Goal: Transaction & Acquisition: Purchase product/service

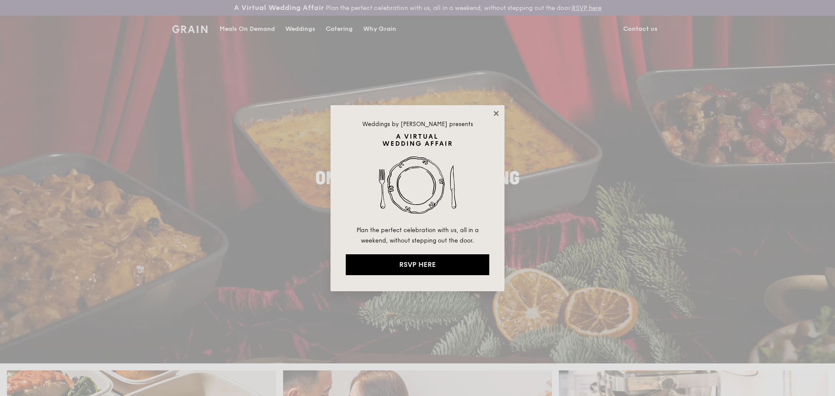
click at [496, 110] on icon at bounding box center [496, 114] width 8 height 8
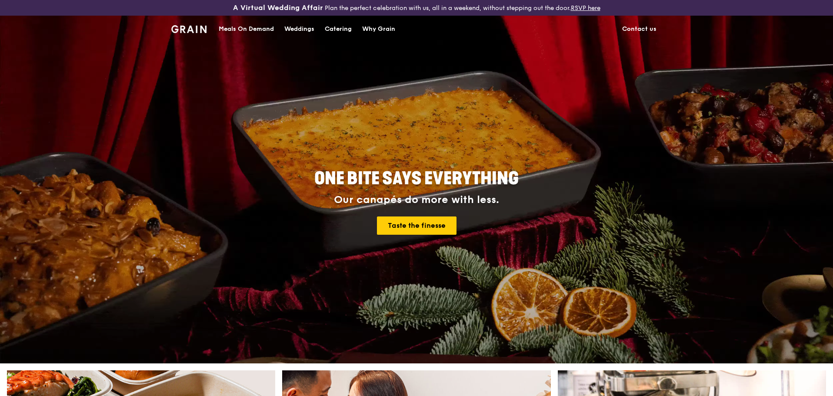
click at [336, 26] on div "Catering" at bounding box center [338, 29] width 27 height 26
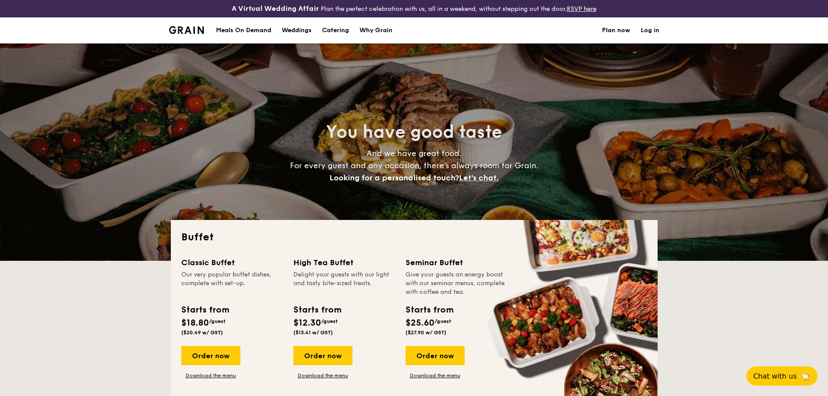
select select
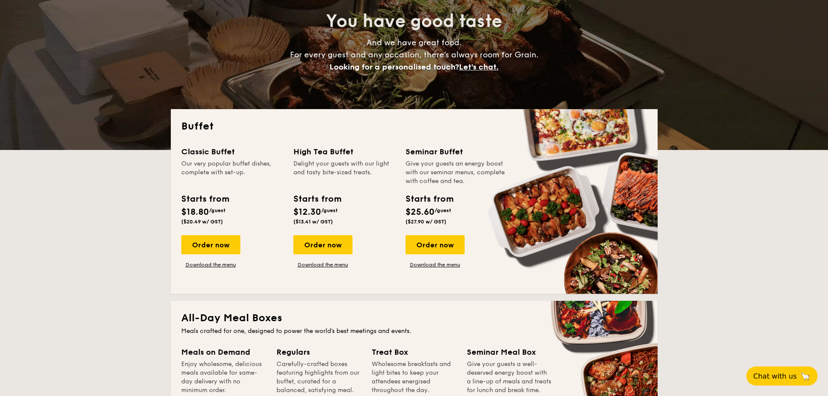
scroll to position [217, 0]
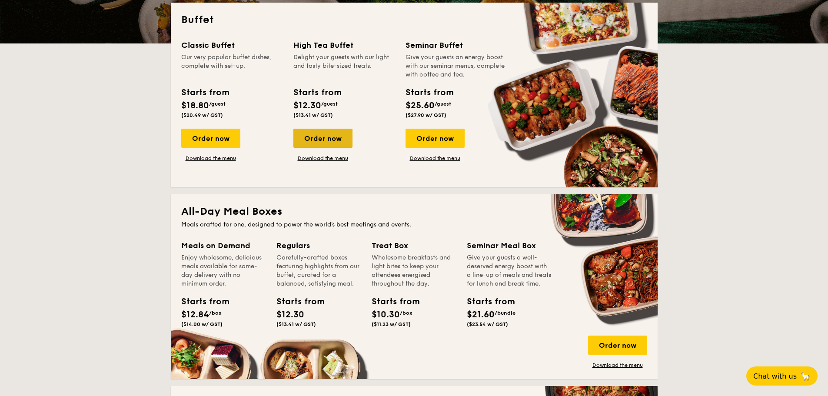
click at [318, 135] on div "Order now" at bounding box center [322, 138] width 59 height 19
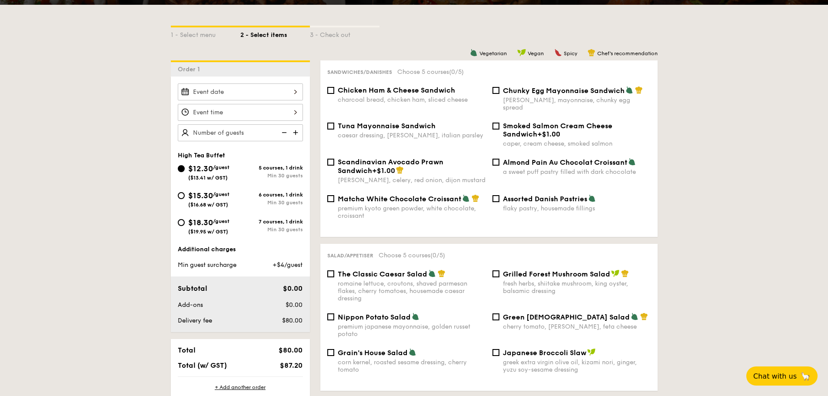
scroll to position [217, 0]
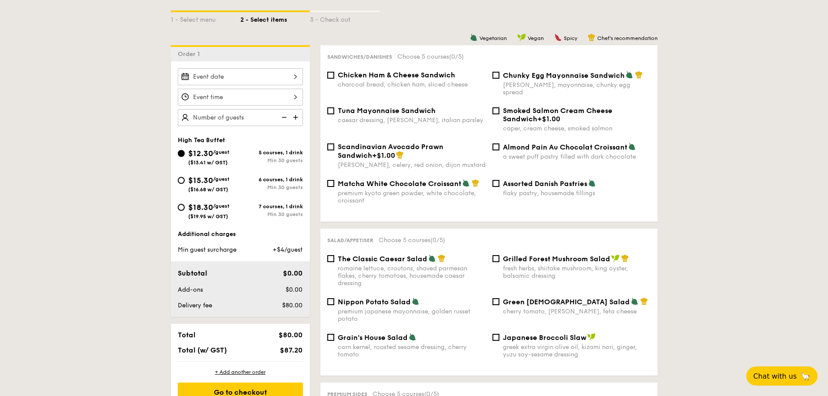
click at [203, 72] on div at bounding box center [240, 76] width 125 height 17
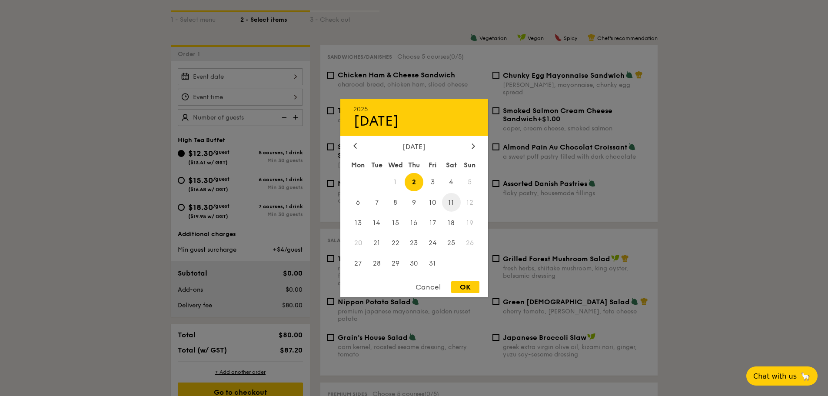
click at [453, 200] on span "11" at bounding box center [451, 202] width 19 height 19
click at [463, 286] on div "OK" at bounding box center [465, 287] width 28 height 12
type input "[DATE]"
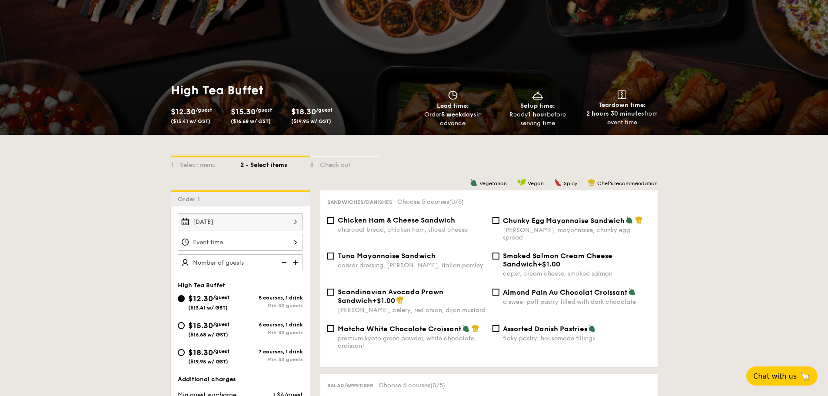
scroll to position [0, 0]
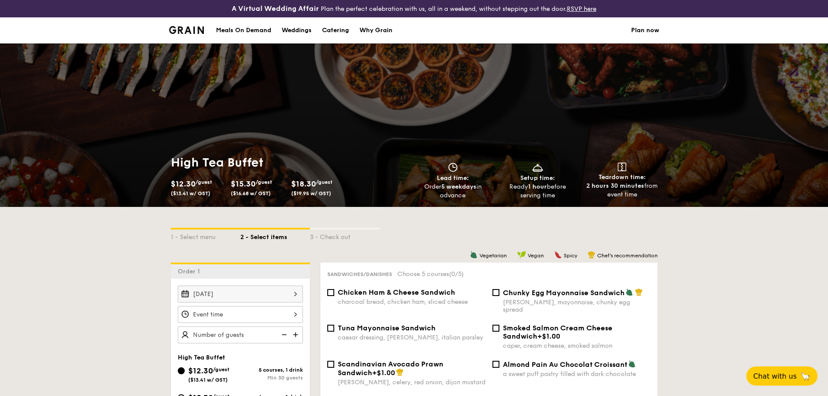
scroll to position [235, 0]
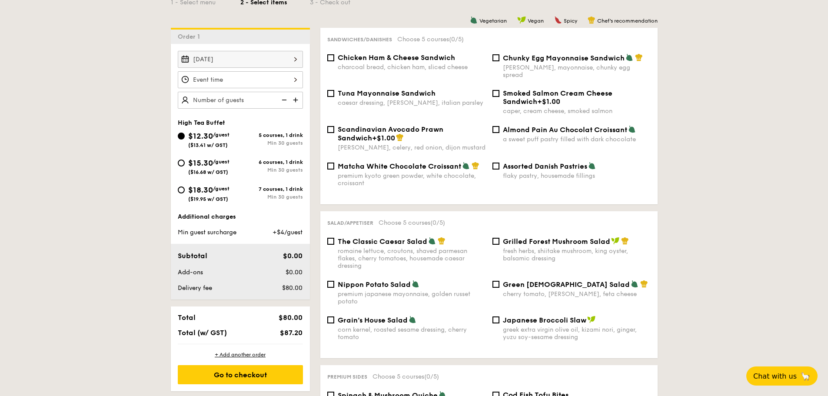
select select
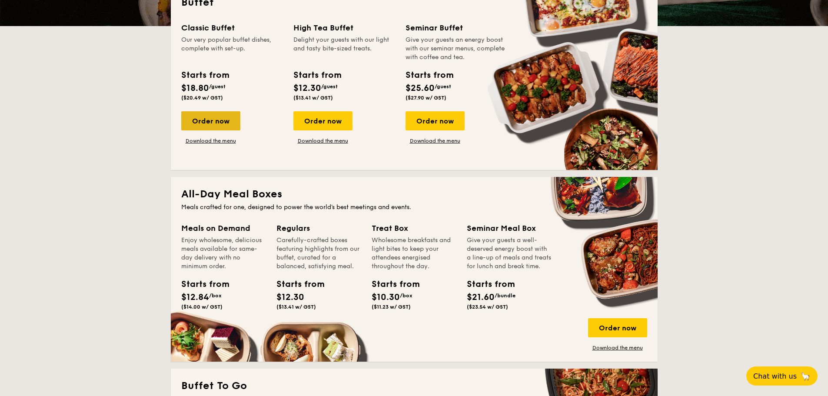
click at [230, 123] on div "Order now" at bounding box center [210, 120] width 59 height 19
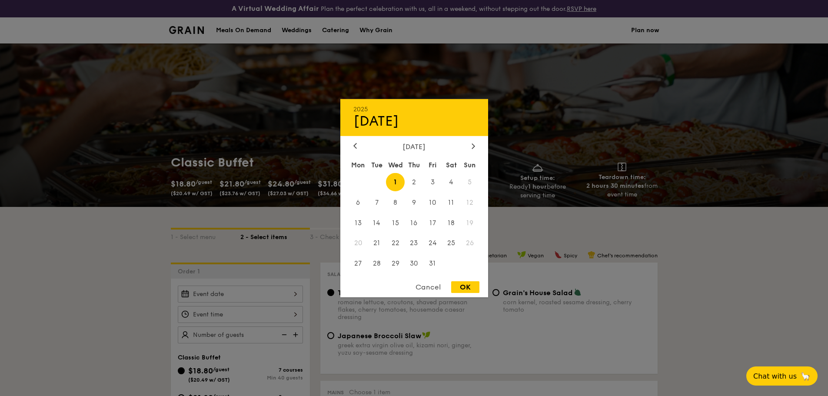
click at [260, 292] on div "2025 Oct [DATE] Tue Wed Thu Fri Sat Sun 1 2 3 4 5 6 7 8 9 10 11 12 13 14 15 16 …" at bounding box center [240, 294] width 125 height 17
click at [450, 200] on span "11" at bounding box center [451, 202] width 19 height 19
click at [470, 283] on div "OK" at bounding box center [465, 287] width 28 height 12
type input "[DATE]"
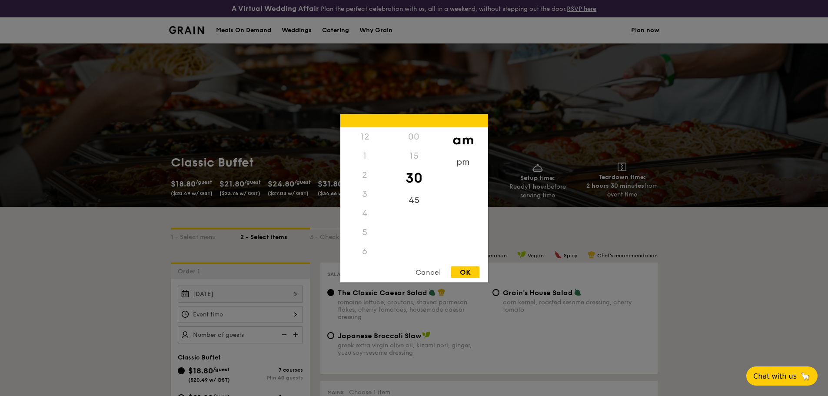
click at [264, 315] on div "12 1 2 3 4 5 6 7 8 9 10 11 00 15 30 45 am pm Cancel OK" at bounding box center [240, 314] width 125 height 17
click at [363, 190] on div "6" at bounding box center [364, 191] width 49 height 19
click at [364, 194] on div "6" at bounding box center [364, 191] width 49 height 19
click at [463, 164] on div "pm" at bounding box center [463, 164] width 49 height 25
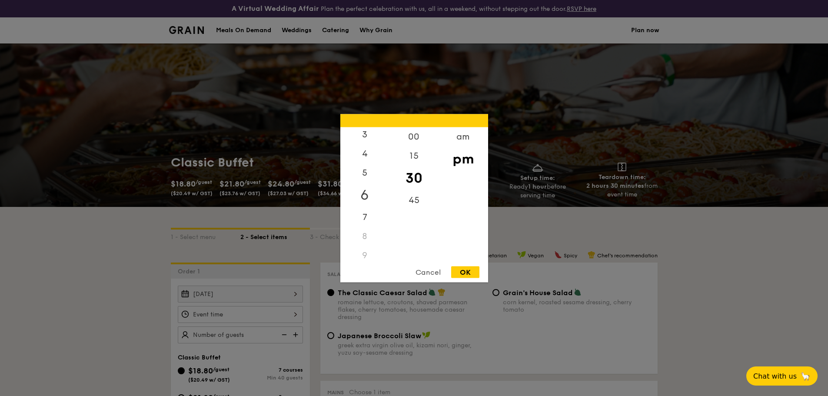
click at [366, 190] on div "6" at bounding box center [364, 194] width 49 height 25
click at [417, 140] on div "00" at bounding box center [413, 139] width 49 height 25
click at [462, 267] on div "OK" at bounding box center [465, 272] width 28 height 12
type input "6:00PM"
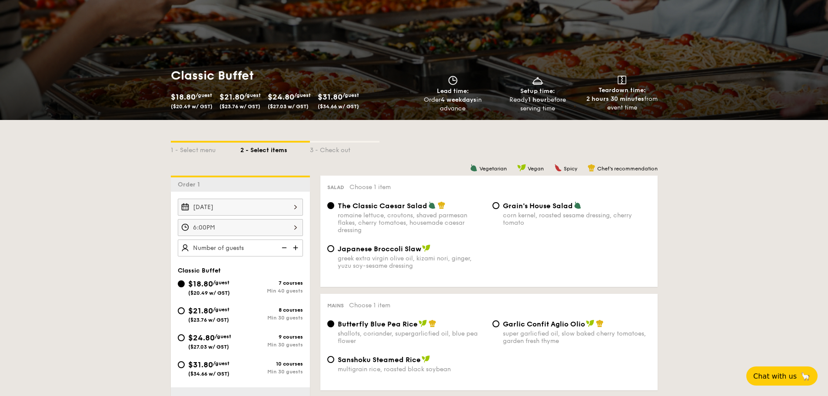
scroll to position [130, 0]
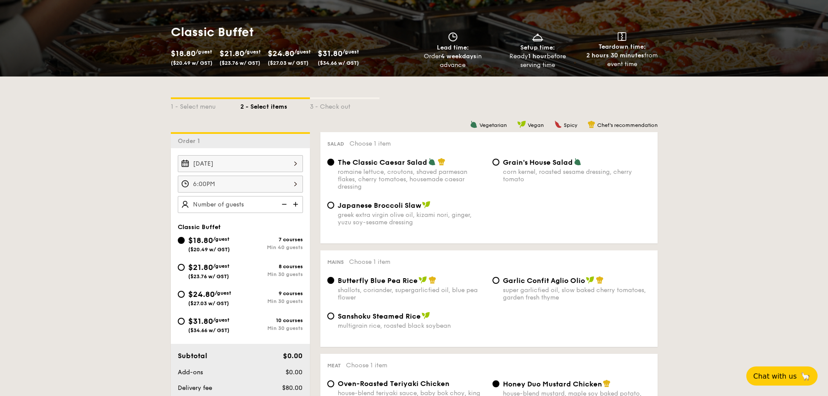
click at [197, 268] on span "$21.80" at bounding box center [200, 268] width 25 height 10
click at [185, 268] on input "$21.80 /guest ($23.76 w/ GST) 8 courses Min 30 guests" at bounding box center [181, 267] width 7 height 7
radio input "true"
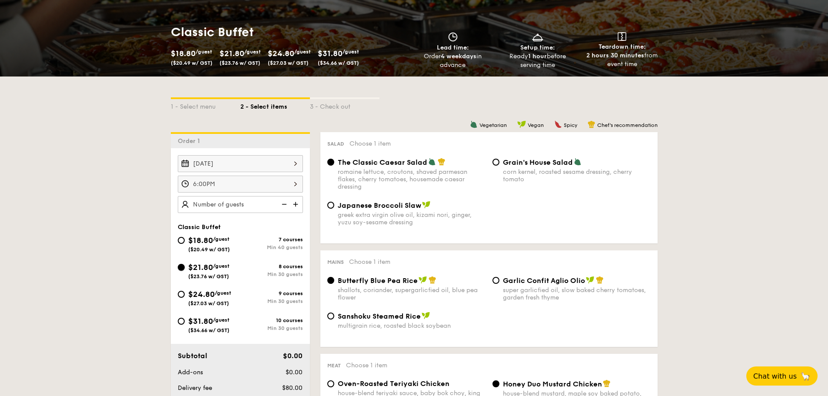
radio input "true"
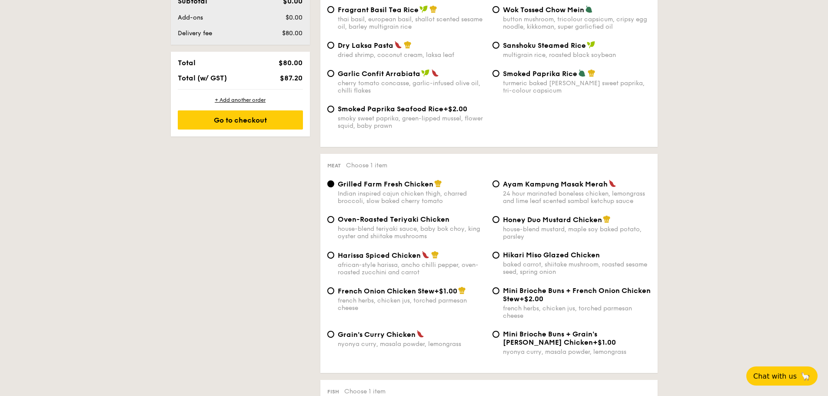
scroll to position [522, 0]
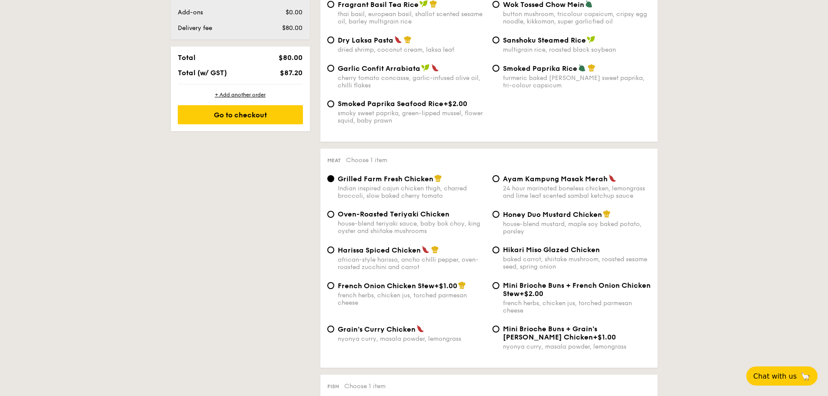
click at [522, 216] on span "Honey Duo Mustard Chicken" at bounding box center [552, 214] width 99 height 8
click at [499, 216] on input "Honey Duo Mustard Chicken house-blend mustard, maple soy baked potato, parsley" at bounding box center [496, 214] width 7 height 7
radio input "true"
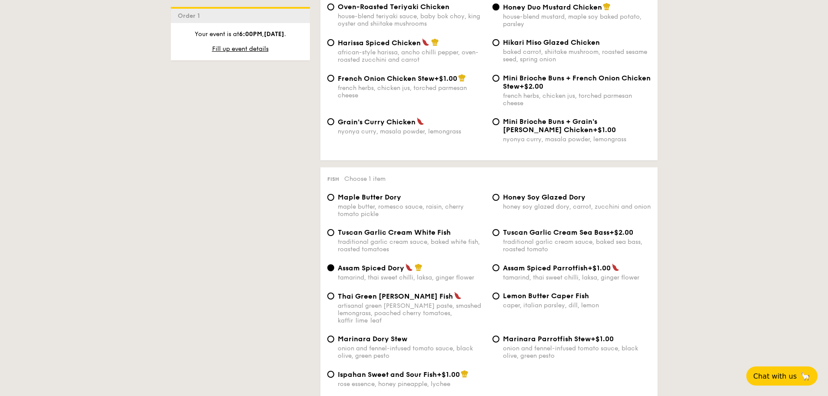
scroll to position [739, 0]
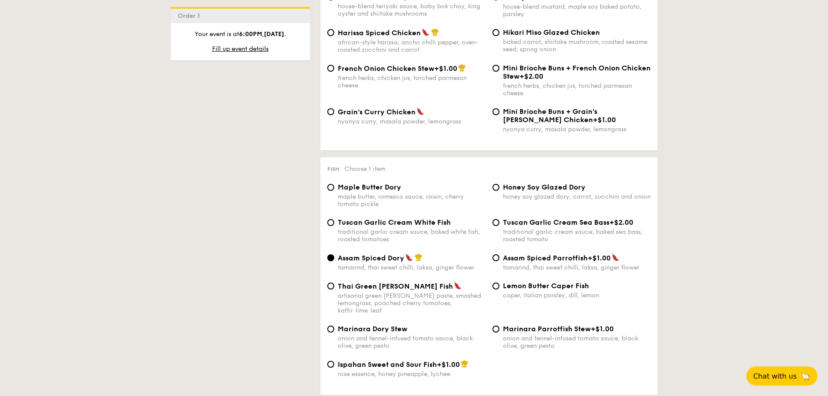
click at [414, 360] on span "Ispahan Sweet and Sour Fish" at bounding box center [387, 364] width 99 height 8
click at [334, 361] on input "Ispahan Sweet and Sour Fish +$1.00 rose essence, honey pineapple, lychee" at bounding box center [330, 364] width 7 height 7
radio input "true"
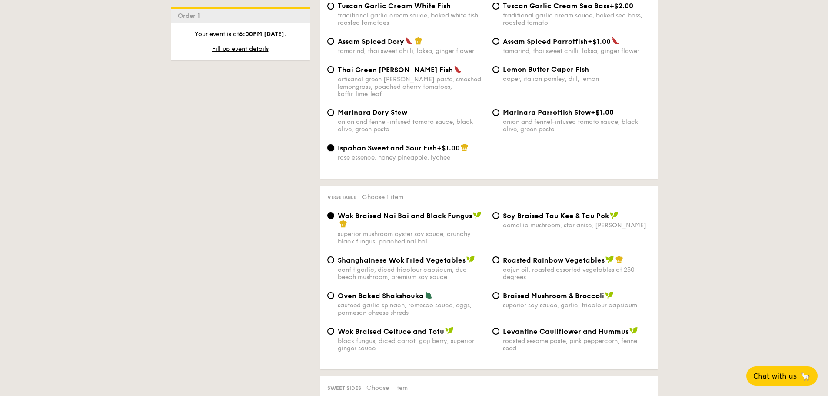
scroll to position [956, 0]
click at [453, 255] on span "Shanghainese Wok Fried Vegetables" at bounding box center [402, 259] width 128 height 8
click at [334, 256] on input "Shanghainese Wok Fried Vegetables confit garlic, diced tricolour capsicum, duo …" at bounding box center [330, 259] width 7 height 7
radio input "true"
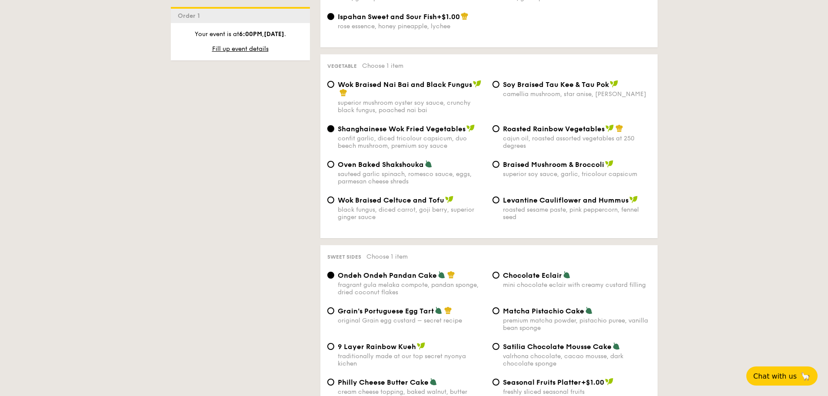
scroll to position [1130, 0]
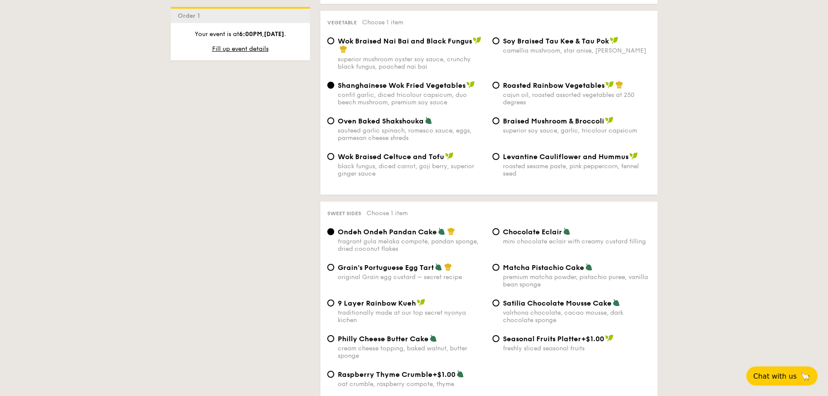
click at [518, 299] on span "Satilia Chocolate Mousse Cake" at bounding box center [557, 303] width 109 height 8
click at [499, 299] on input "Satilia Chocolate Mousse Cake valrhona chocolate, cacao mousse, dark chocolate …" at bounding box center [496, 302] width 7 height 7
radio input "true"
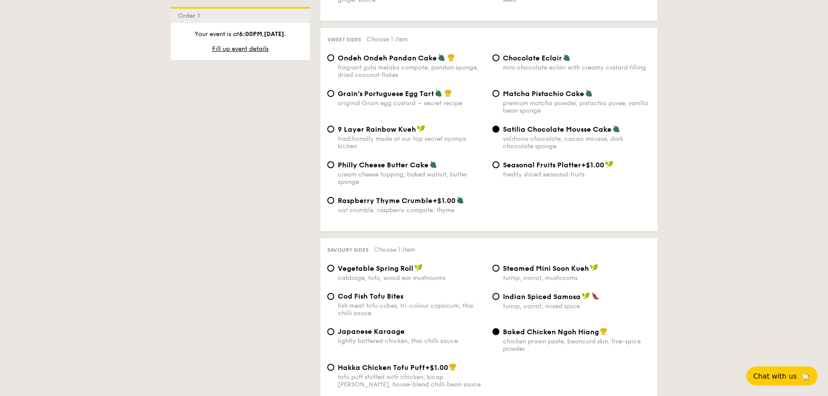
scroll to position [1348, 0]
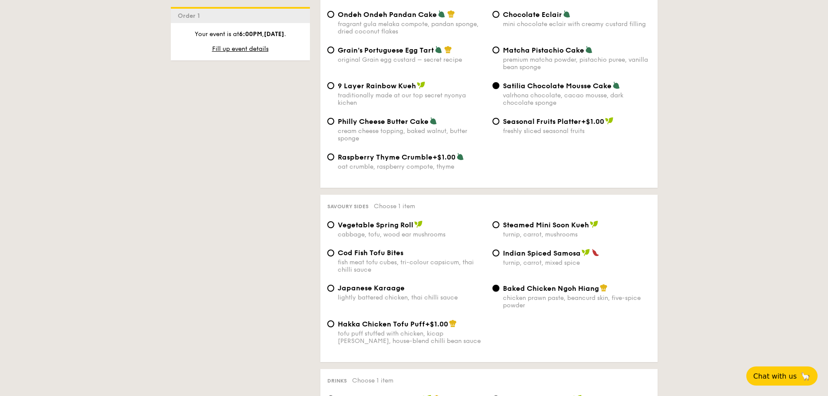
click at [497, 285] on input "Baked Chicken Ngoh Hiang chicken prawn paste, beancurd skin, five-spice powder" at bounding box center [496, 288] width 7 height 7
click at [568, 284] on span "Baked Chicken Ngoh Hiang" at bounding box center [551, 288] width 96 height 8
click at [499, 285] on input "Baked Chicken Ngoh Hiang chicken prawn paste, beancurd skin, five-spice powder" at bounding box center [496, 288] width 7 height 7
click at [564, 294] on div "chicken prawn paste, beancurd skin, five-spice powder" at bounding box center [577, 301] width 148 height 15
click at [499, 289] on input "Baked Chicken Ngoh Hiang chicken prawn paste, beancurd skin, five-spice powder" at bounding box center [496, 288] width 7 height 7
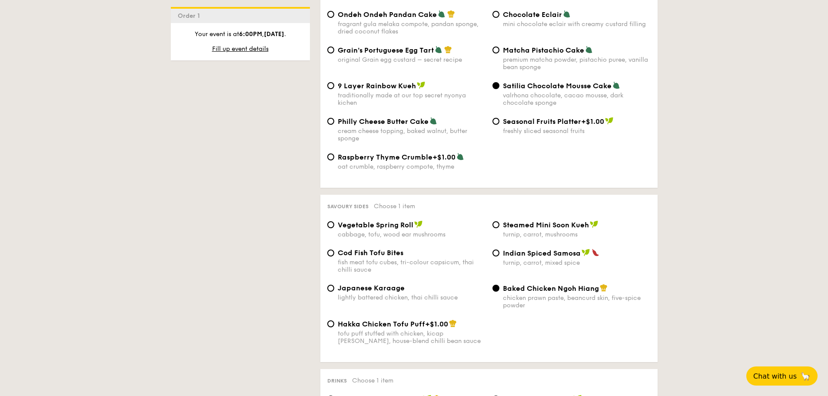
click at [413, 322] on div "Hakka Chicken Tofu Puff +$1.00 tofu puff stuffed with chicken, kicap [PERSON_NA…" at bounding box center [412, 331] width 148 height 25
click at [334, 322] on input "Hakka Chicken Tofu Puff +$1.00 tofu puff stuffed with chicken, kicap [PERSON_NA…" at bounding box center [330, 323] width 7 height 7
radio input "true"
click at [498, 285] on input "Baked Chicken Ngoh Hiang chicken prawn paste, beancurd skin, five-spice powder" at bounding box center [496, 288] width 7 height 7
radio input "true"
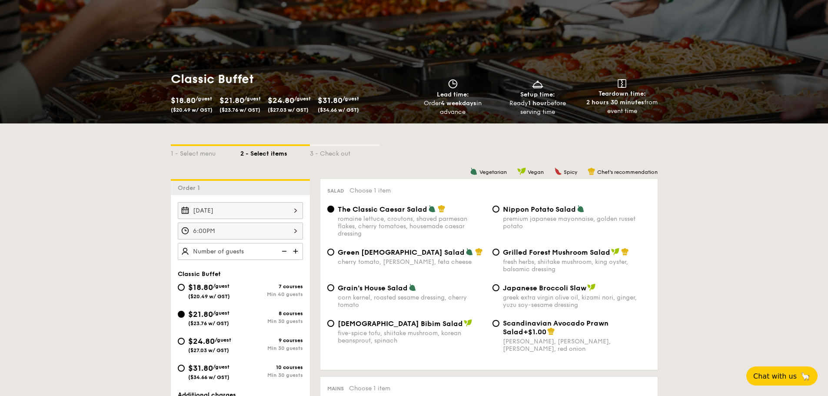
scroll to position [174, 0]
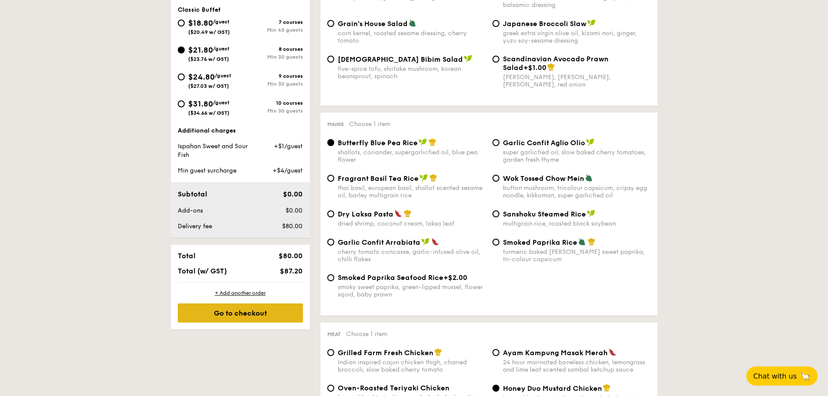
click at [250, 312] on div "Go to checkout" at bounding box center [240, 312] width 125 height 19
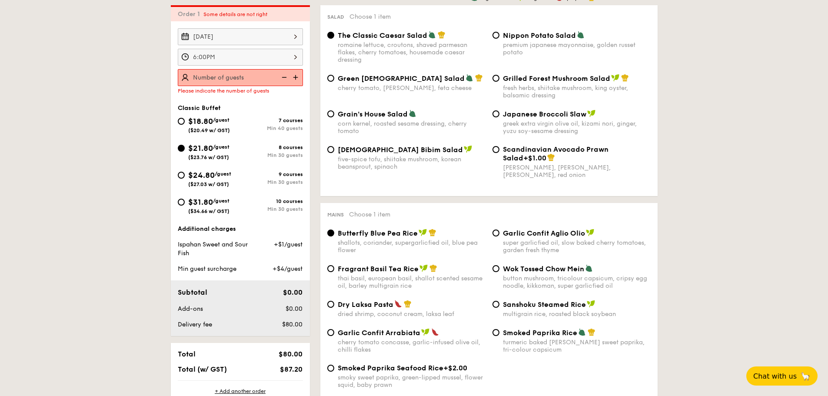
scroll to position [250, 0]
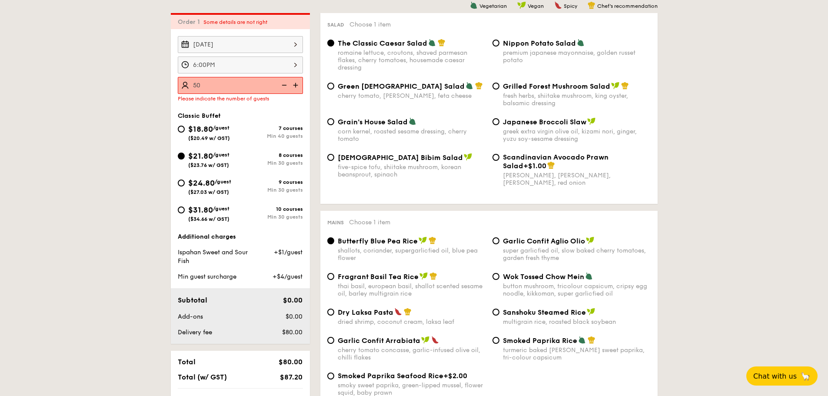
type input "50 guests"
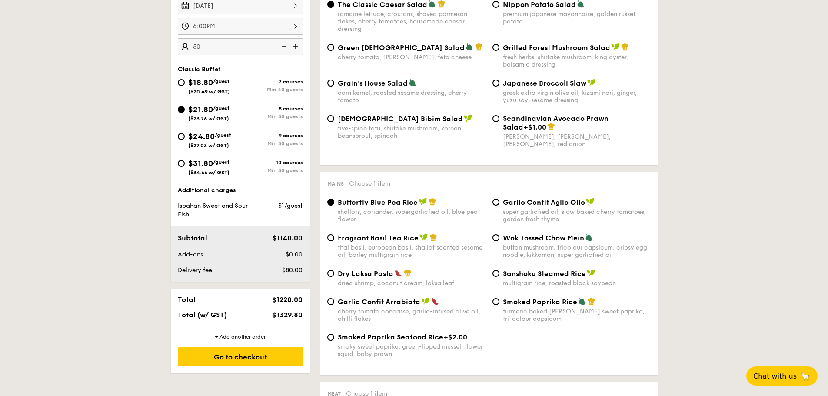
scroll to position [336, 0]
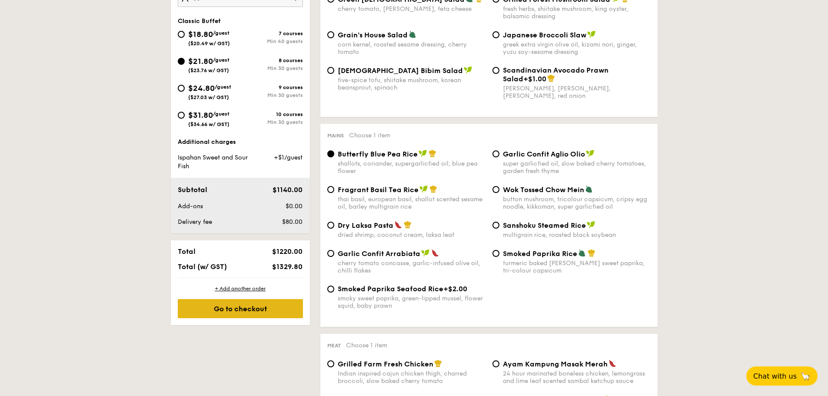
click at [253, 307] on div "Go to checkout" at bounding box center [240, 308] width 125 height 19
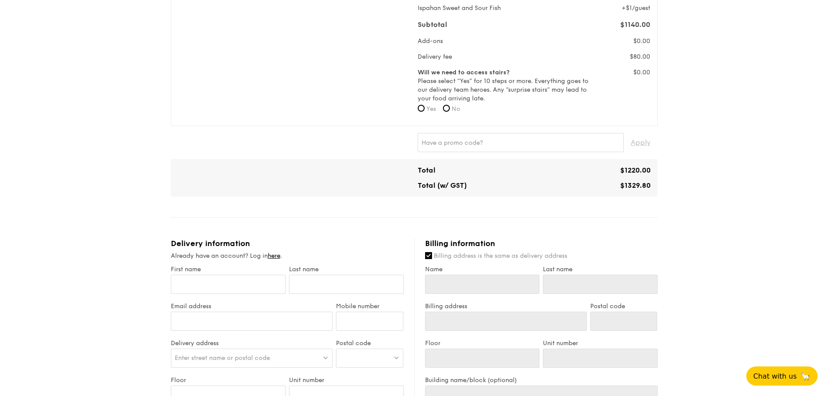
scroll to position [348, 0]
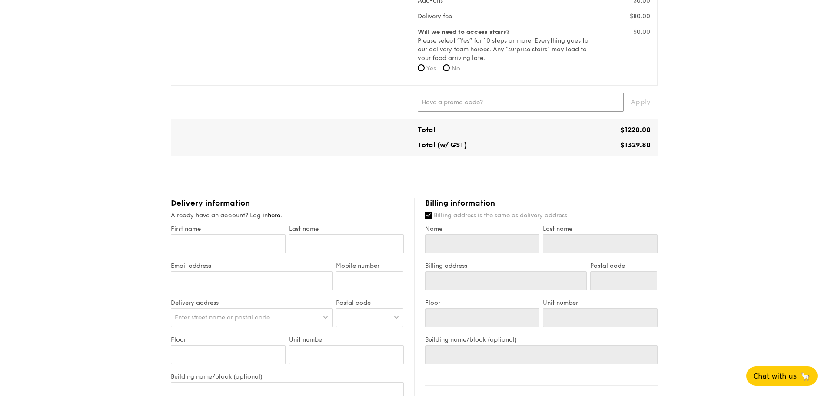
click at [476, 100] on input "text" at bounding box center [521, 102] width 206 height 19
click at [646, 99] on span "Apply" at bounding box center [641, 102] width 20 height 19
type input "SUNG"
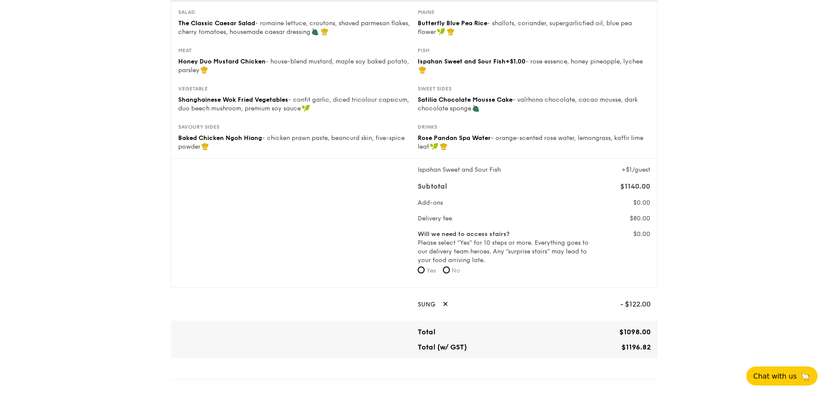
scroll to position [130, 0]
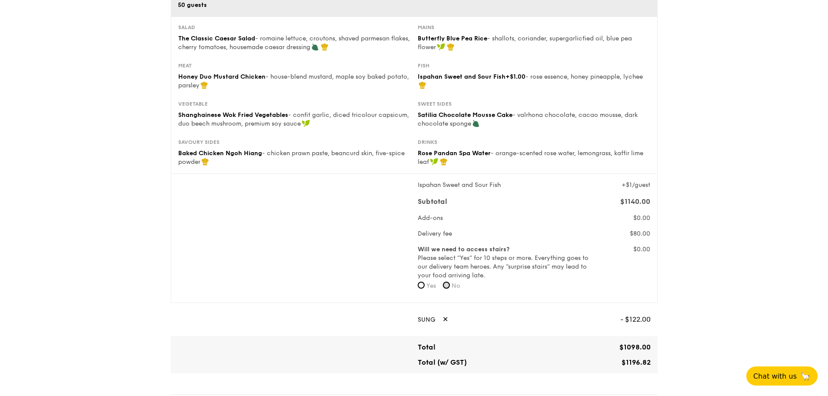
click at [447, 284] on input "No" at bounding box center [446, 285] width 7 height 7
radio input "true"
click at [426, 283] on span "Yes" at bounding box center [431, 285] width 10 height 7
click at [425, 283] on input "Yes" at bounding box center [421, 285] width 7 height 7
radio input "true"
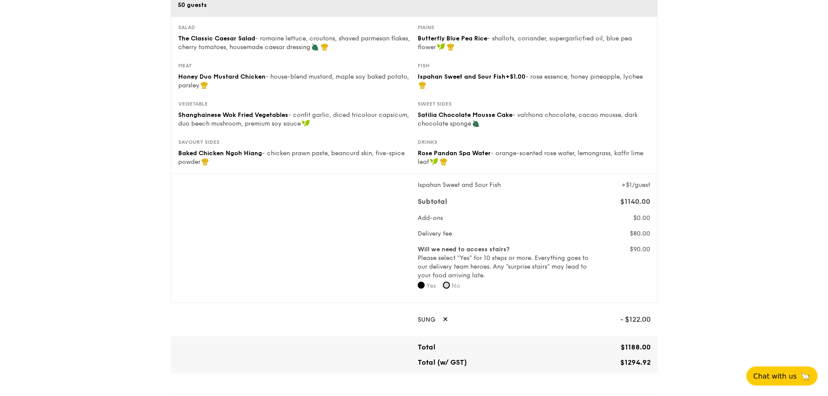
click at [450, 286] on input "No" at bounding box center [446, 285] width 7 height 7
radio input "true"
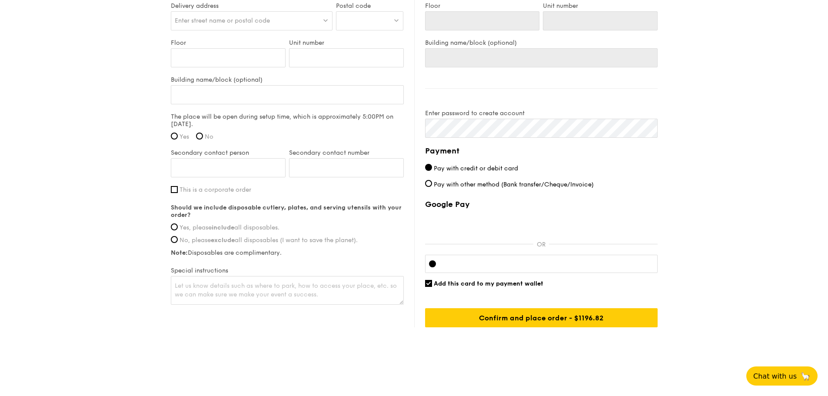
scroll to position [646, 0]
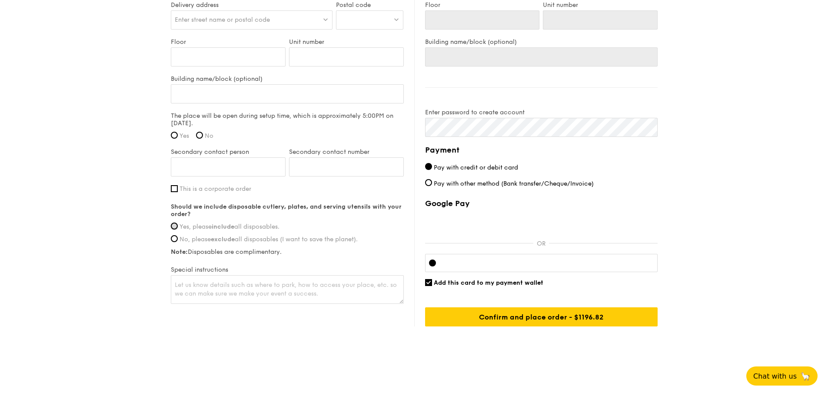
click at [175, 223] on input "Yes, please include all disposables." at bounding box center [174, 226] width 7 height 7
radio input "true"
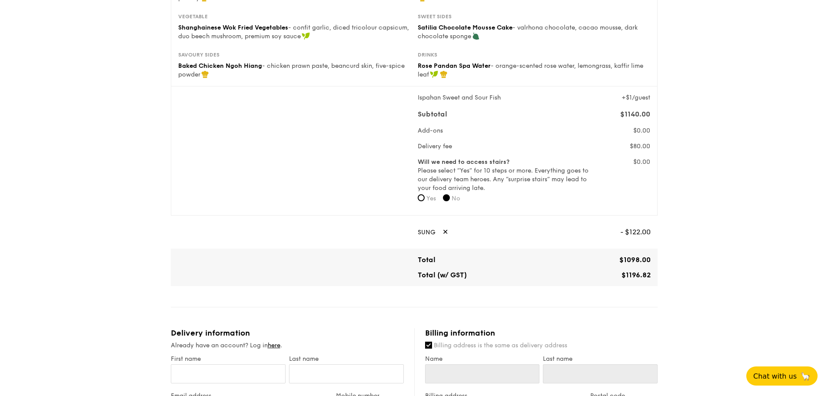
scroll to position [217, 0]
